Goal: Transaction & Acquisition: Obtain resource

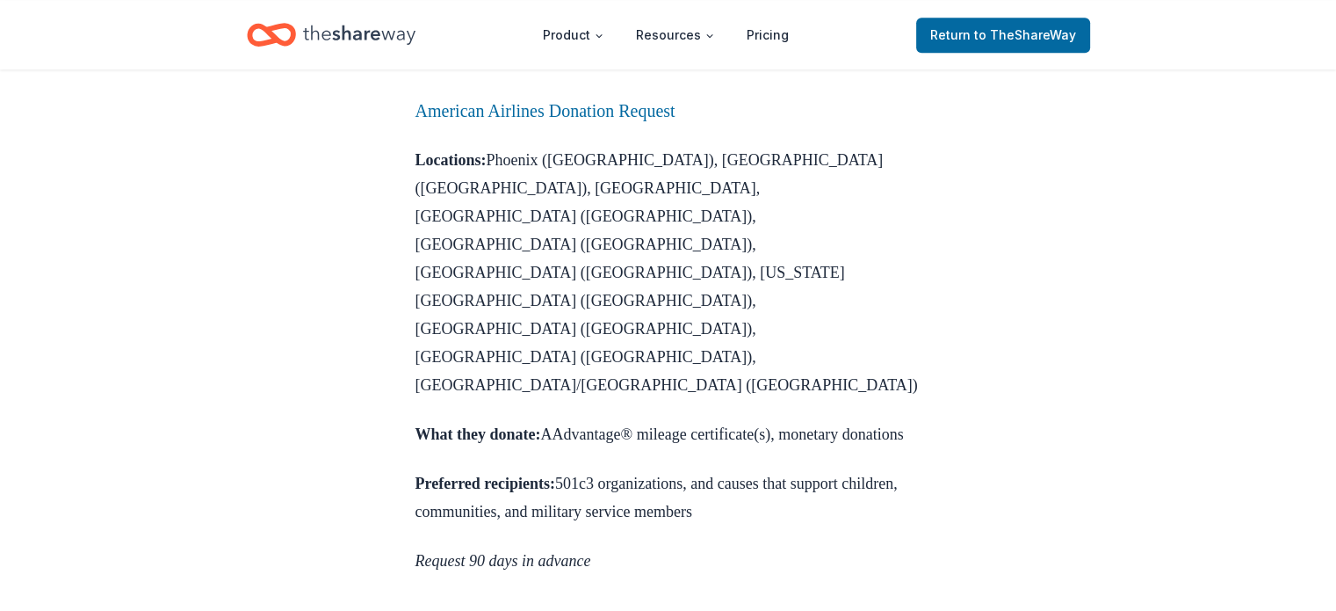
scroll to position [1054, 0]
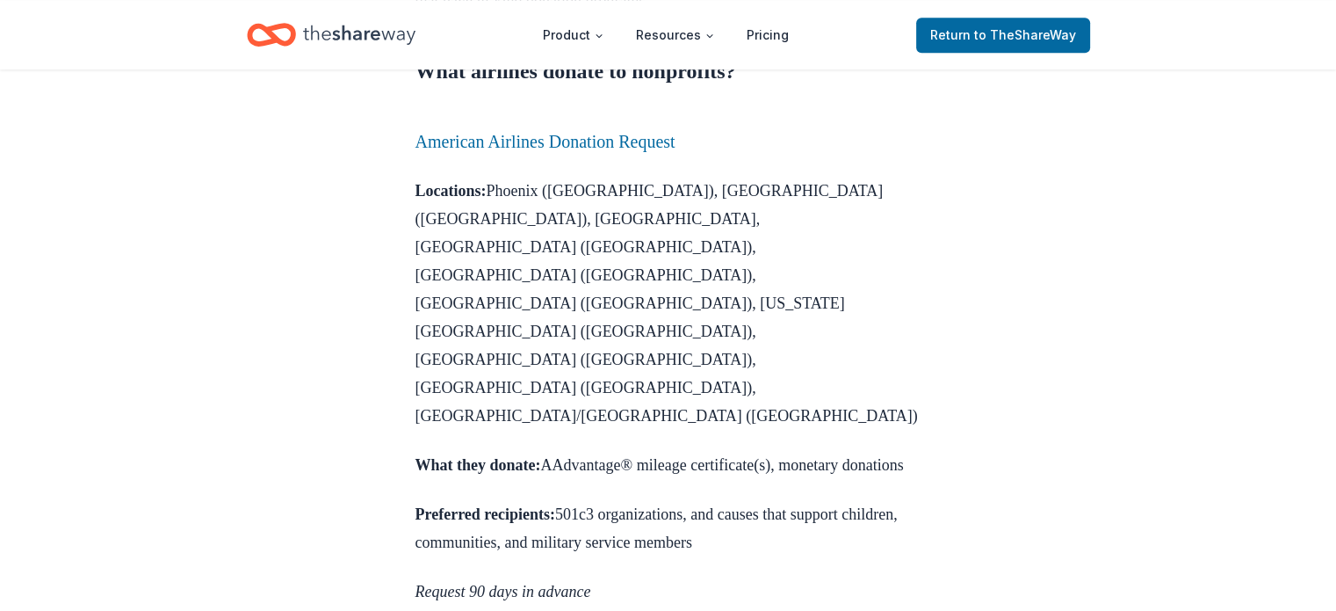
click at [623, 151] on link "American Airlines Donation Request" at bounding box center [546, 141] width 260 height 19
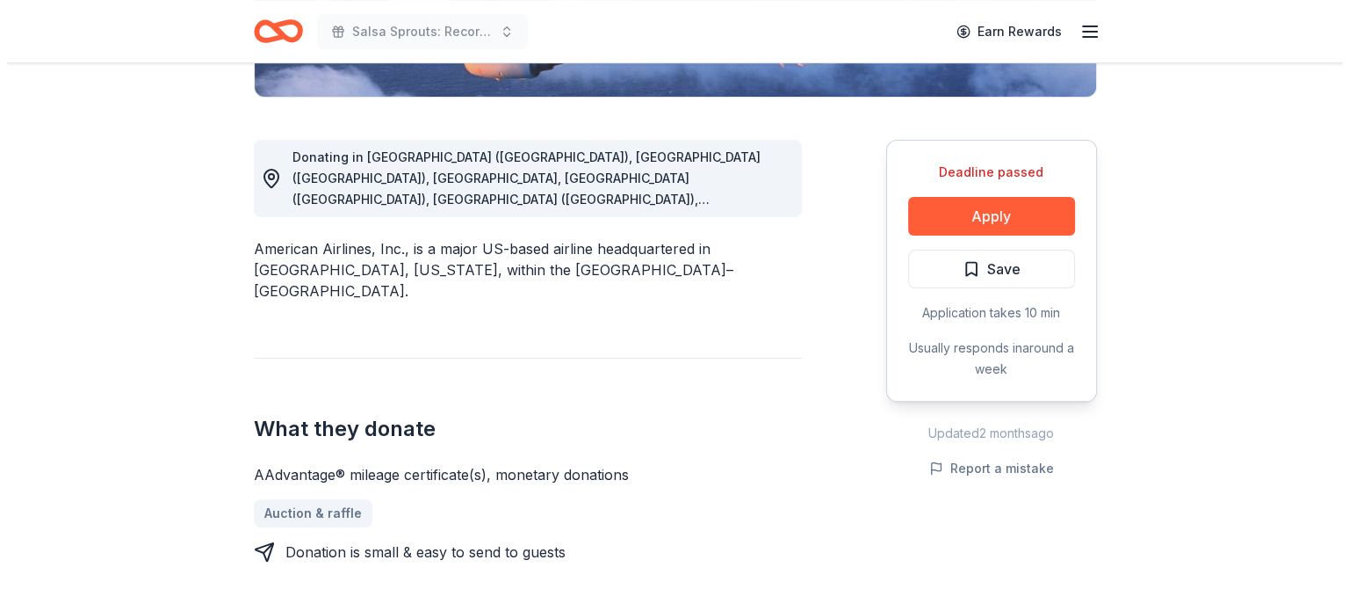
scroll to position [439, 0]
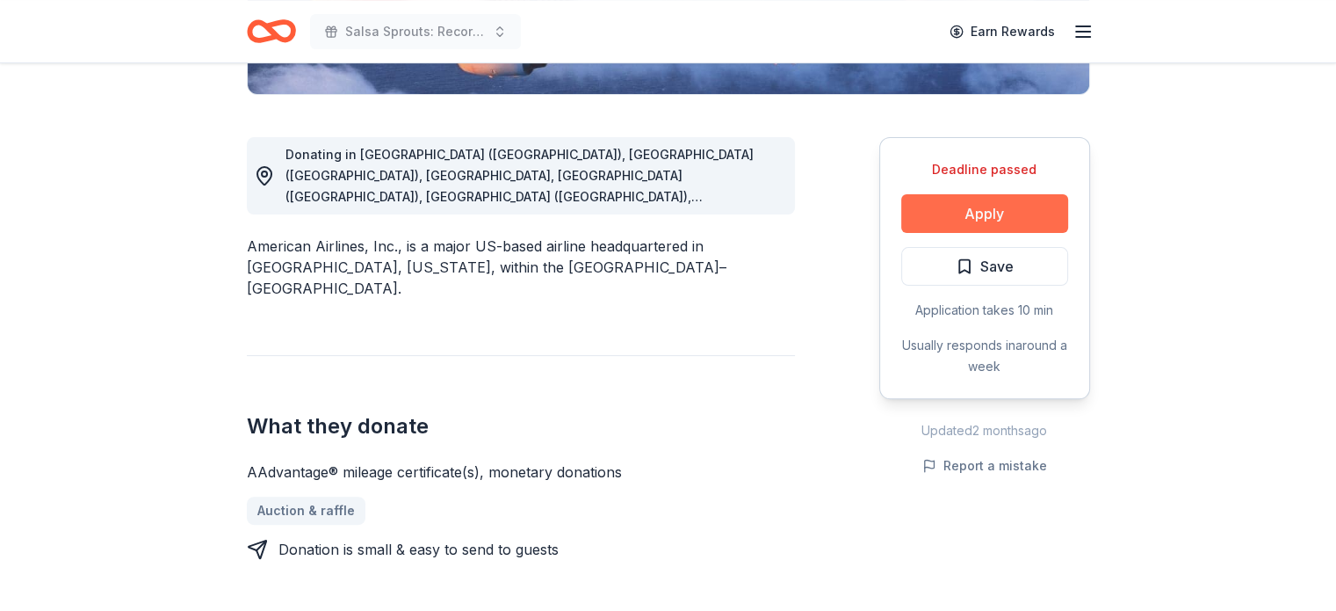
click at [958, 212] on button "Apply" at bounding box center [984, 213] width 167 height 39
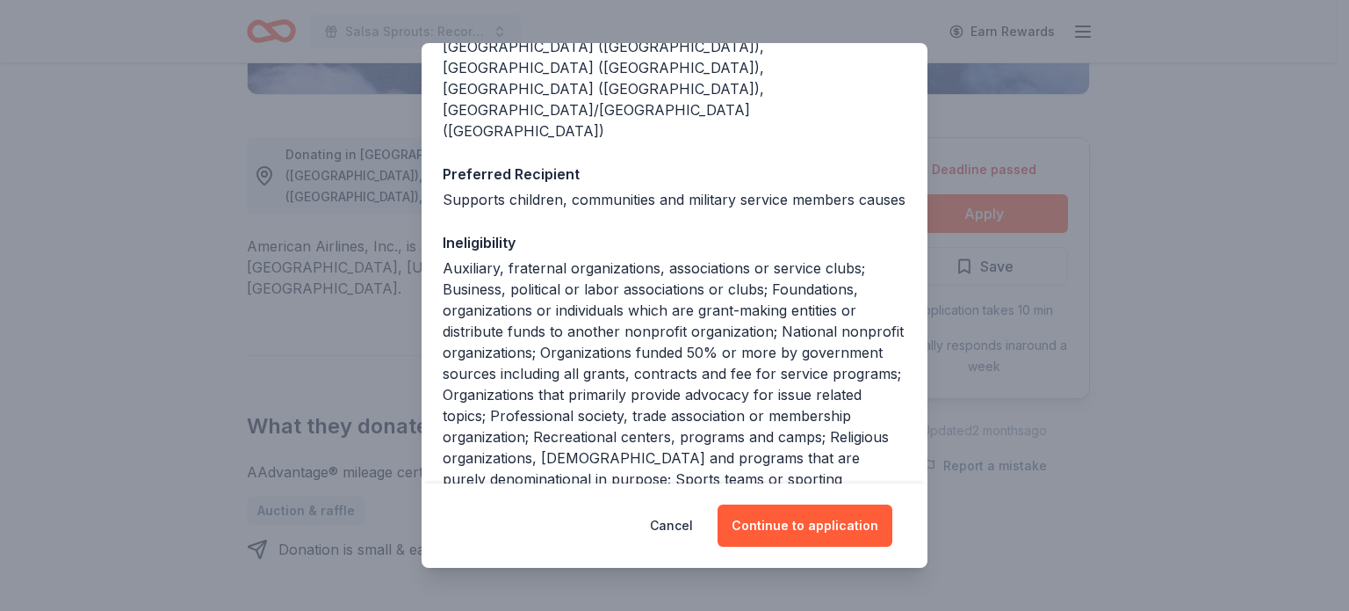
scroll to position [477, 0]
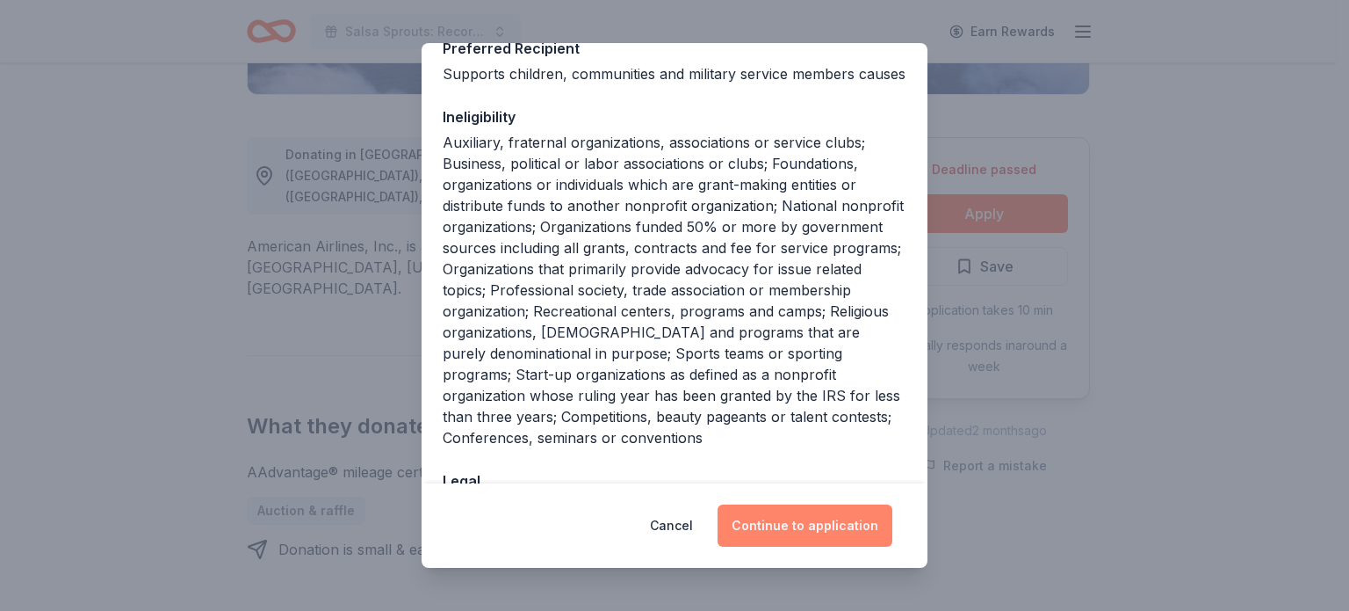
click at [815, 533] on button "Continue to application" at bounding box center [805, 525] width 175 height 42
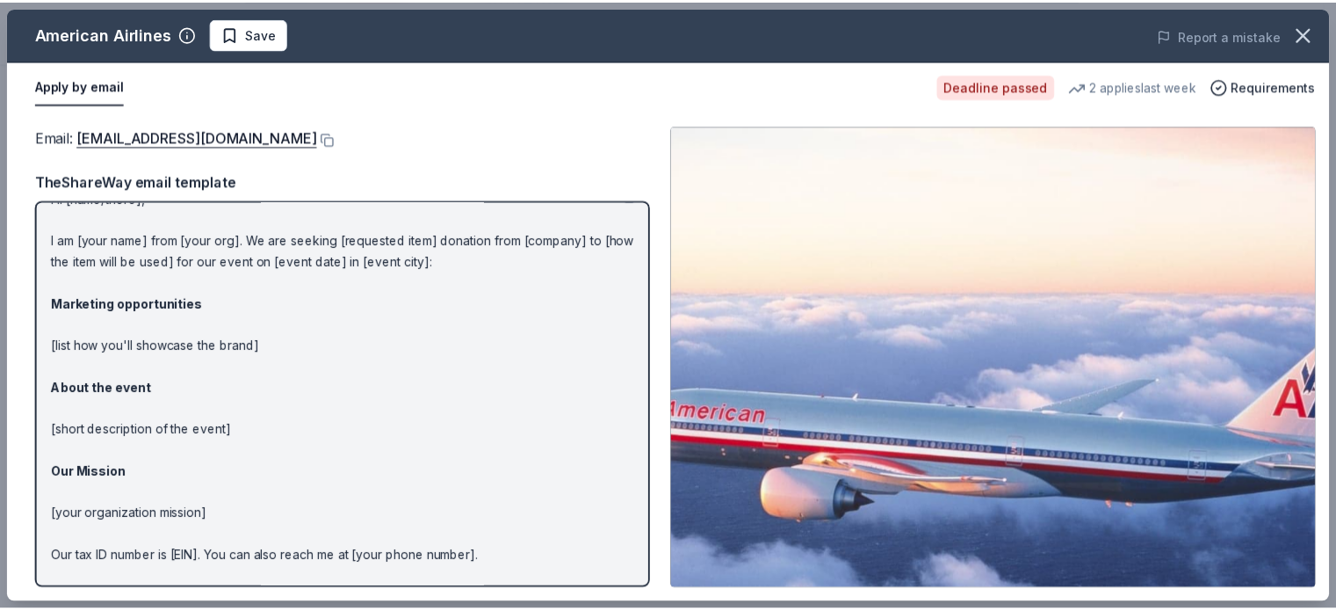
scroll to position [0, 0]
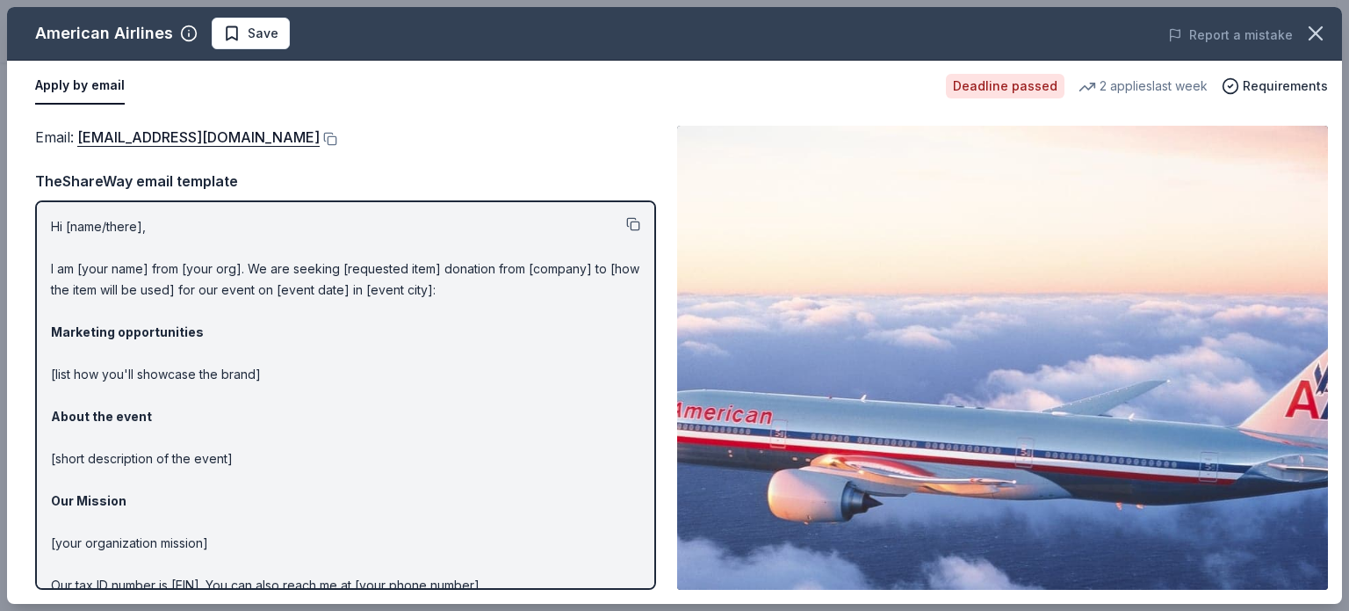
click at [626, 223] on button at bounding box center [633, 224] width 14 height 14
click at [320, 136] on button at bounding box center [329, 139] width 18 height 14
click at [1316, 21] on icon "button" at bounding box center [1316, 33] width 25 height 25
